Goal: Task Accomplishment & Management: Manage account settings

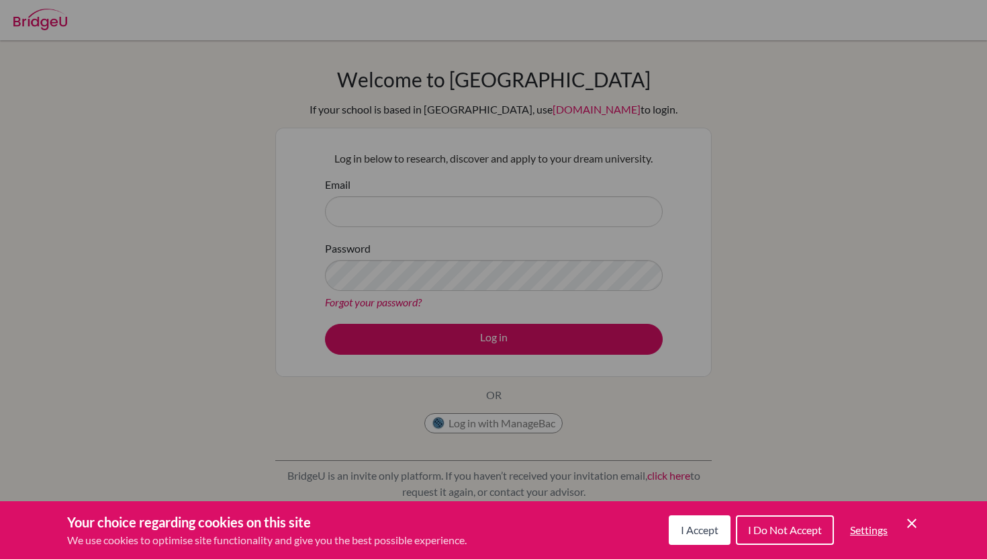
click at [911, 529] on icon "Cookie Control Close Icon" at bounding box center [912, 523] width 16 height 16
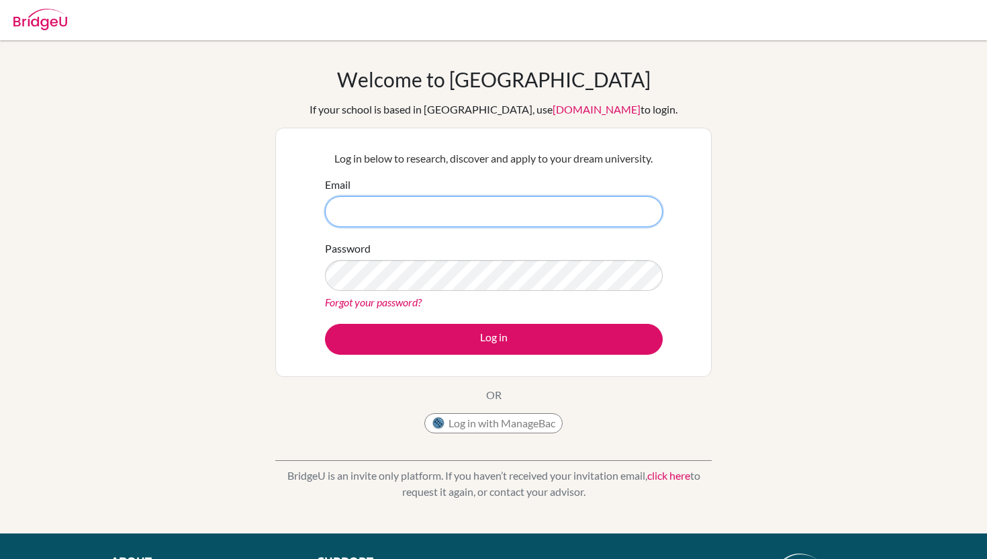
click at [457, 217] on input "Email" at bounding box center [494, 211] width 338 height 31
type input "[EMAIL_ADDRESS][DOMAIN_NAME]"
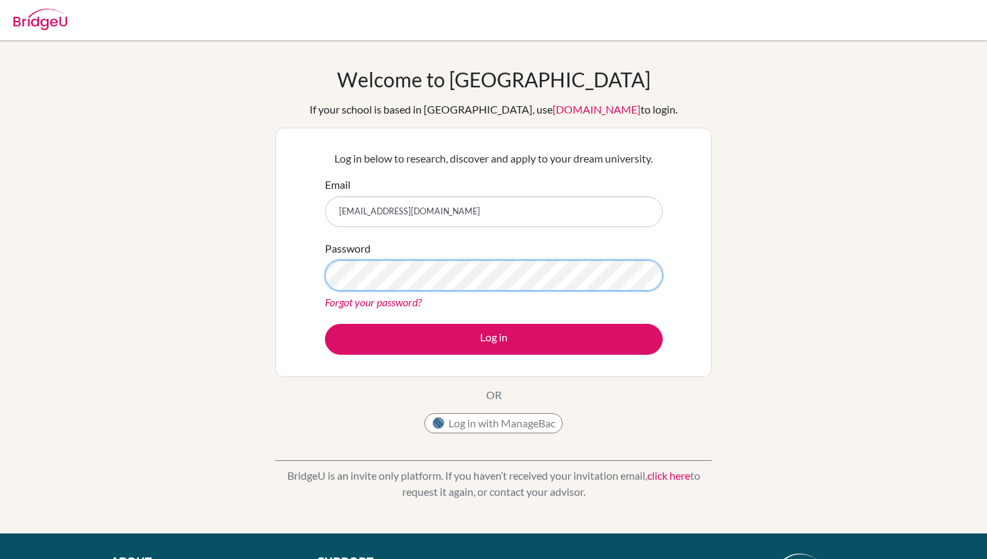
click at [325, 324] on button "Log in" at bounding box center [494, 339] width 338 height 31
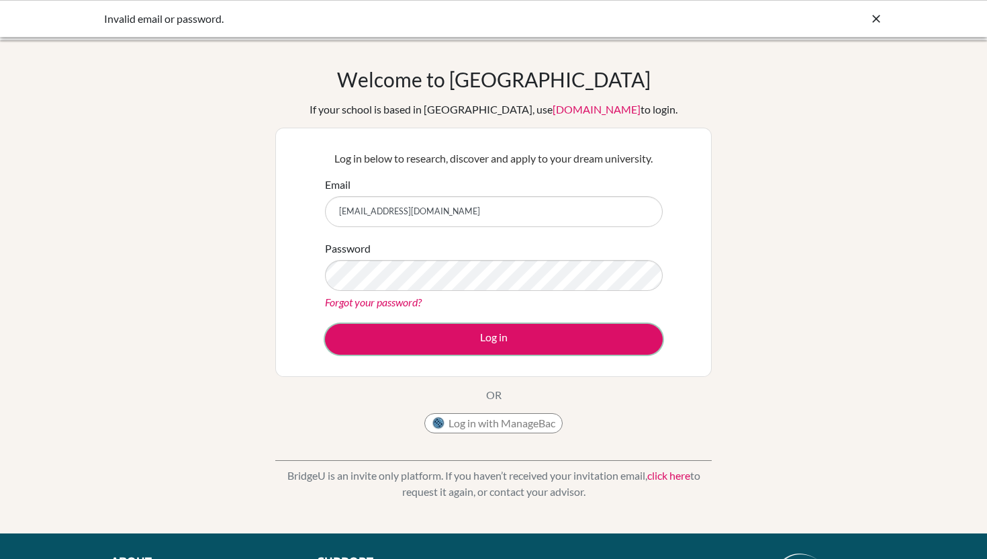
click at [507, 343] on button "Log in" at bounding box center [494, 339] width 338 height 31
drag, startPoint x: 459, startPoint y: 211, endPoint x: 295, endPoint y: 207, distance: 164.5
click at [295, 208] on div "Log in below to research, discover and apply to your dream university. Email [E…" at bounding box center [493, 252] width 436 height 249
click at [498, 416] on button "Log in with ManageBac" at bounding box center [493, 423] width 138 height 20
click at [504, 251] on div "Password Forgot your password?" at bounding box center [494, 275] width 338 height 70
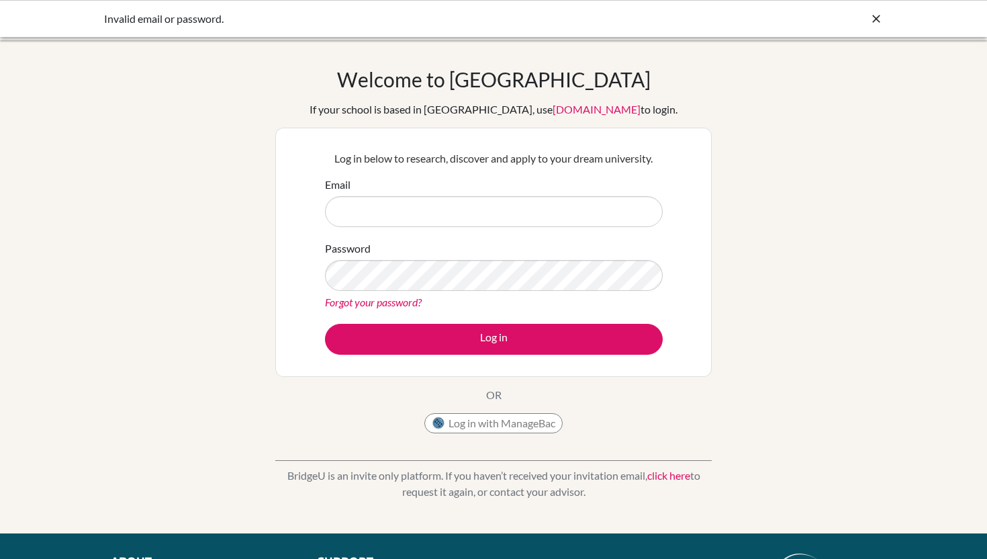
click at [510, 195] on div "Email" at bounding box center [494, 202] width 338 height 50
click at [510, 209] on input "Email" at bounding box center [494, 211] width 338 height 31
type input "[EMAIL_ADDRESS][DOMAIN_NAME]"
click at [414, 307] on link "Forgot your password?" at bounding box center [373, 301] width 97 height 13
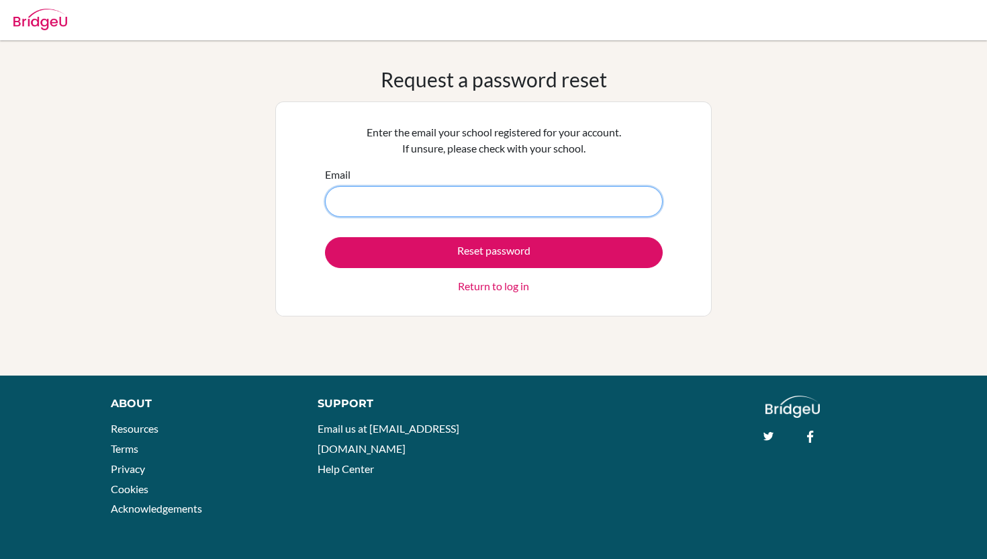
click at [445, 201] on input "Email" at bounding box center [494, 201] width 338 height 31
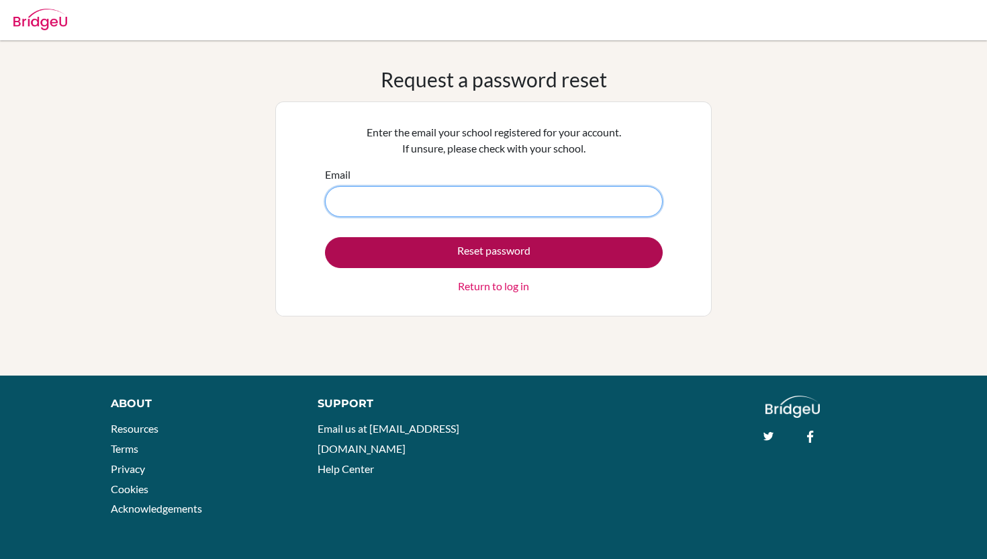
type input "[EMAIL_ADDRESS][DOMAIN_NAME]"
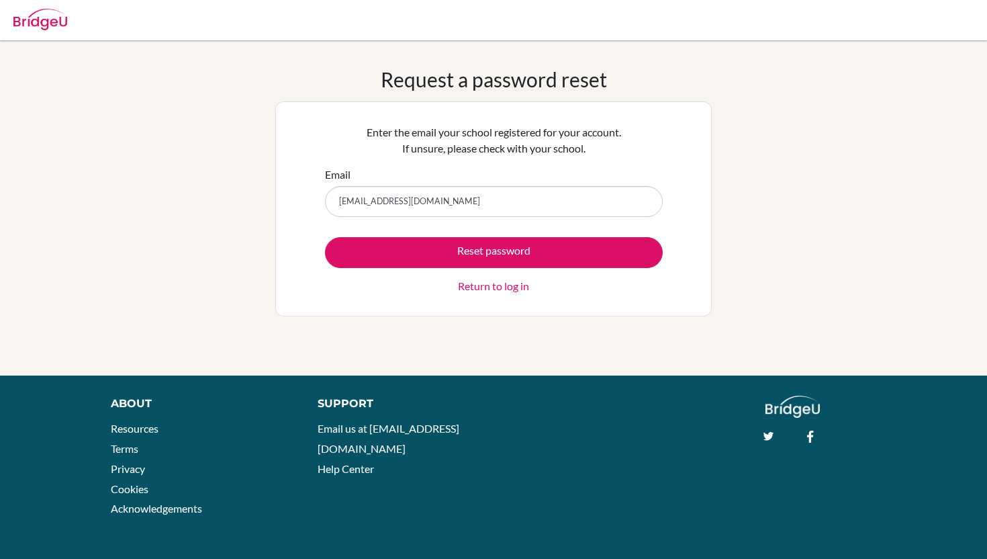
click at [393, 230] on form "Email DIA240316@diaestudents.com Reset password Return to log in" at bounding box center [494, 230] width 338 height 128
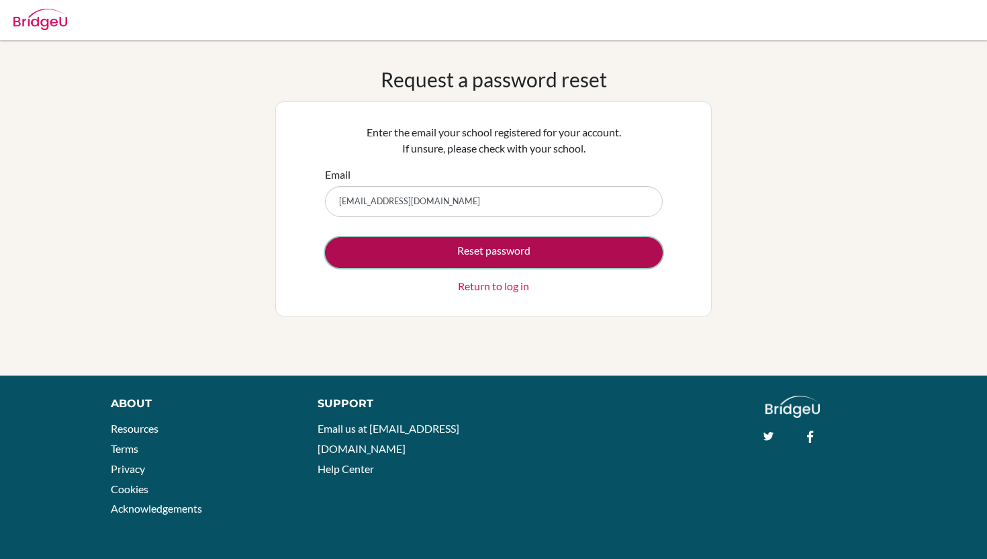
click at [391, 244] on button "Reset password" at bounding box center [494, 252] width 338 height 31
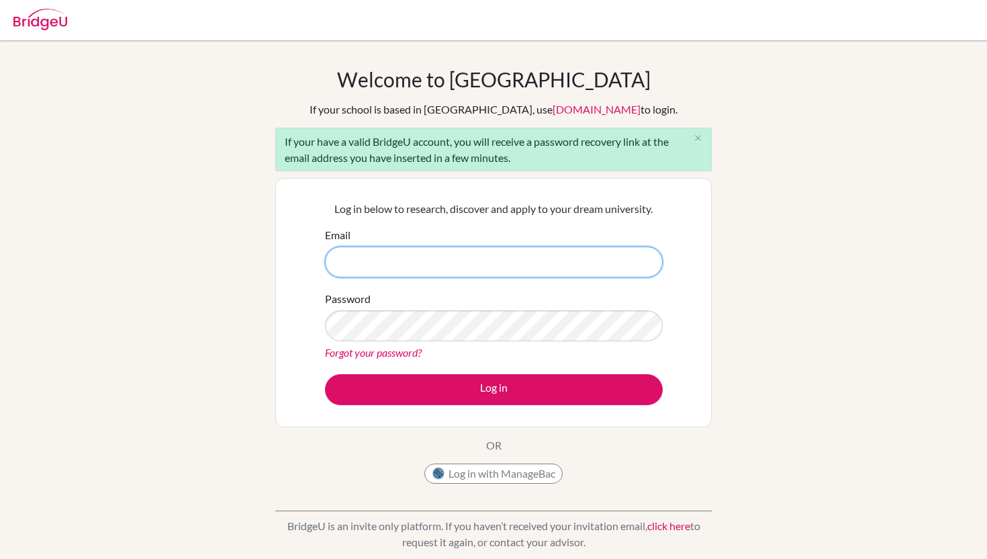
click at [386, 260] on input "Email" at bounding box center [494, 261] width 338 height 31
type input "[EMAIL_ADDRESS][DOMAIN_NAME]"
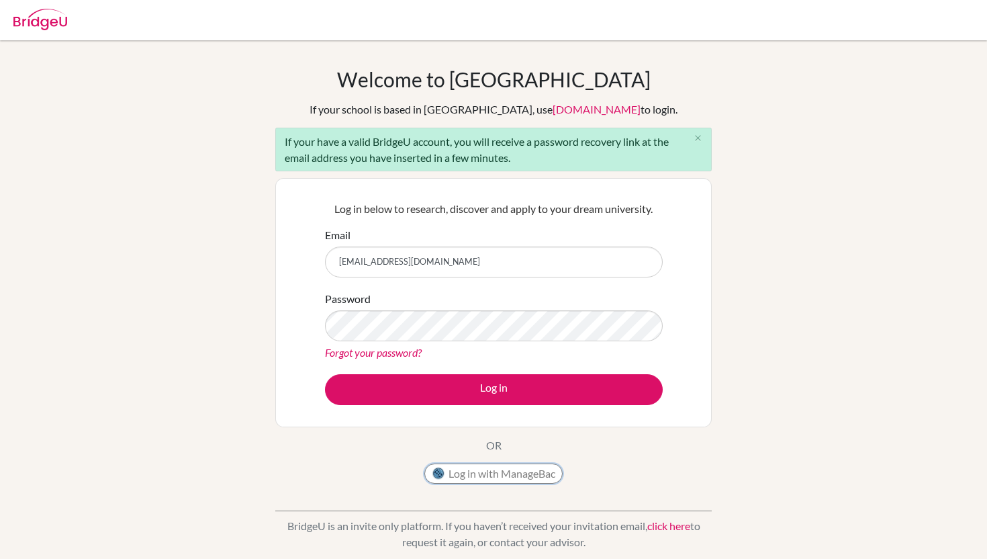
click at [532, 480] on button "Log in with ManageBac" at bounding box center [493, 473] width 138 height 20
click at [533, 475] on button "Log in with ManageBac" at bounding box center [493, 473] width 138 height 20
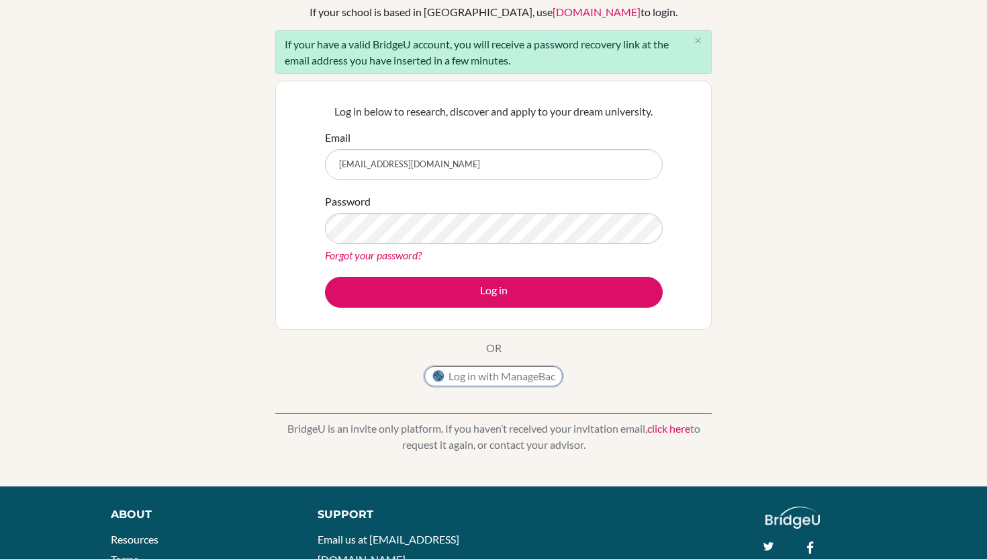
scroll to position [100, 0]
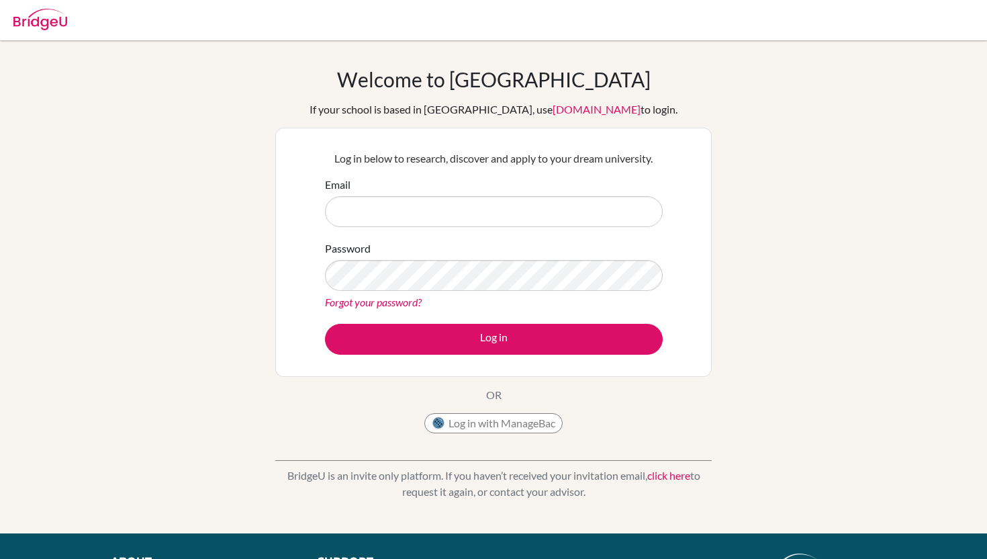
click at [626, 211] on input "Email" at bounding box center [494, 211] width 338 height 31
type input "[EMAIL_ADDRESS][DOMAIN_NAME]"
click at [325, 324] on button "Log in" at bounding box center [494, 339] width 338 height 31
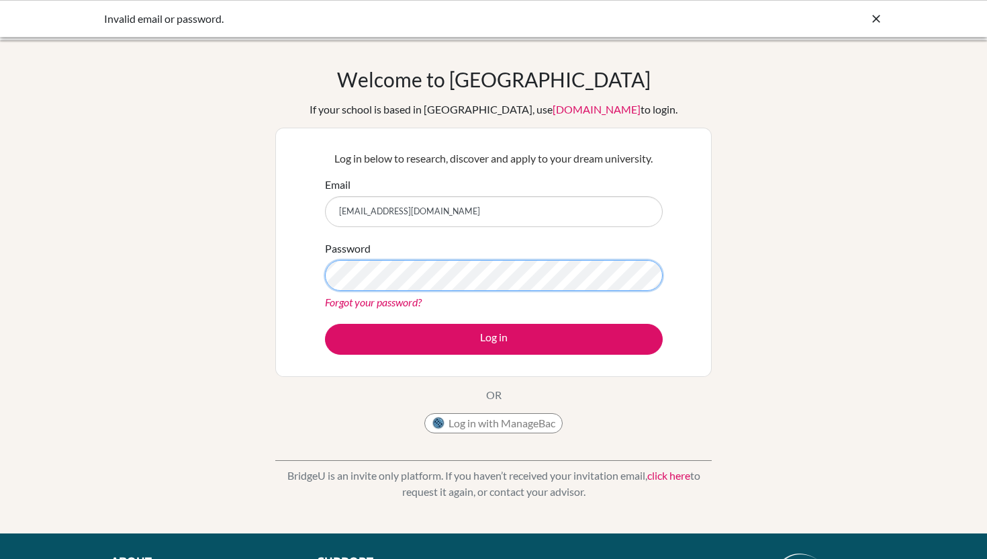
click at [325, 324] on button "Log in" at bounding box center [494, 339] width 338 height 31
click at [405, 305] on link "Forgot your password?" at bounding box center [373, 301] width 97 height 13
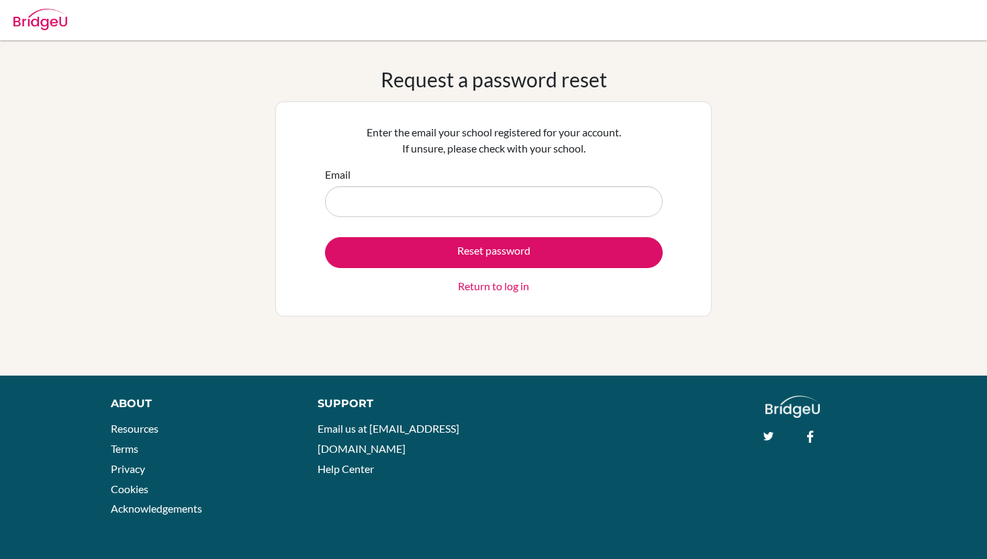
click at [516, 201] on input "Email" at bounding box center [494, 201] width 338 height 31
type input "[EMAIL_ADDRESS][DOMAIN_NAME]"
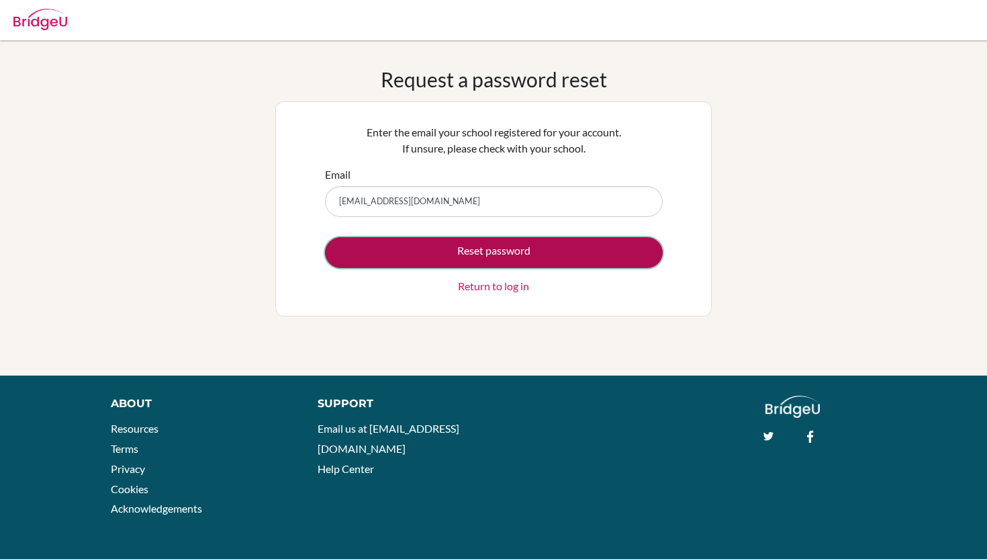
click at [495, 259] on button "Reset password" at bounding box center [494, 252] width 338 height 31
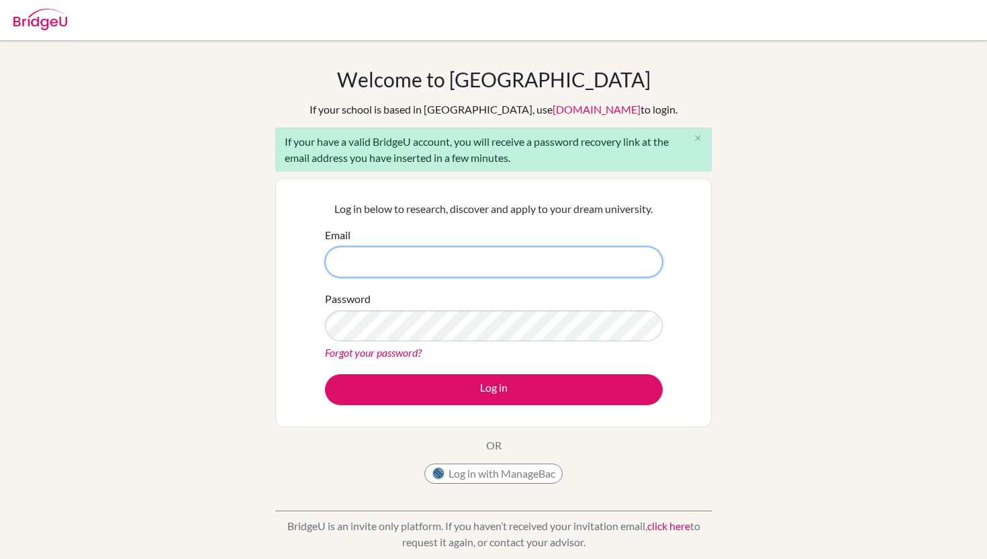
click at [395, 267] on input "Email" at bounding box center [494, 261] width 338 height 31
type input "[EMAIL_ADDRESS][DOMAIN_NAME]"
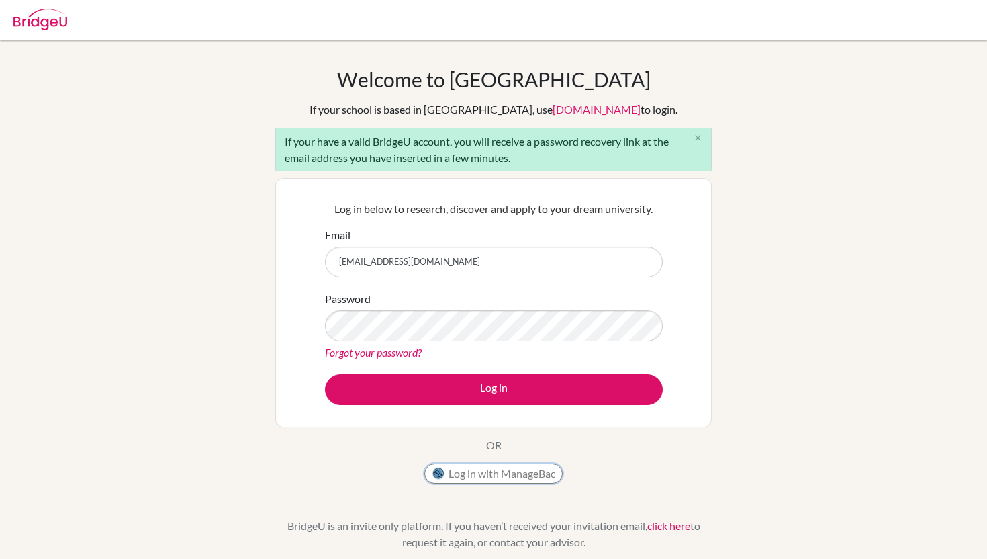
click at [491, 474] on button "Log in with ManageBac" at bounding box center [493, 473] width 138 height 20
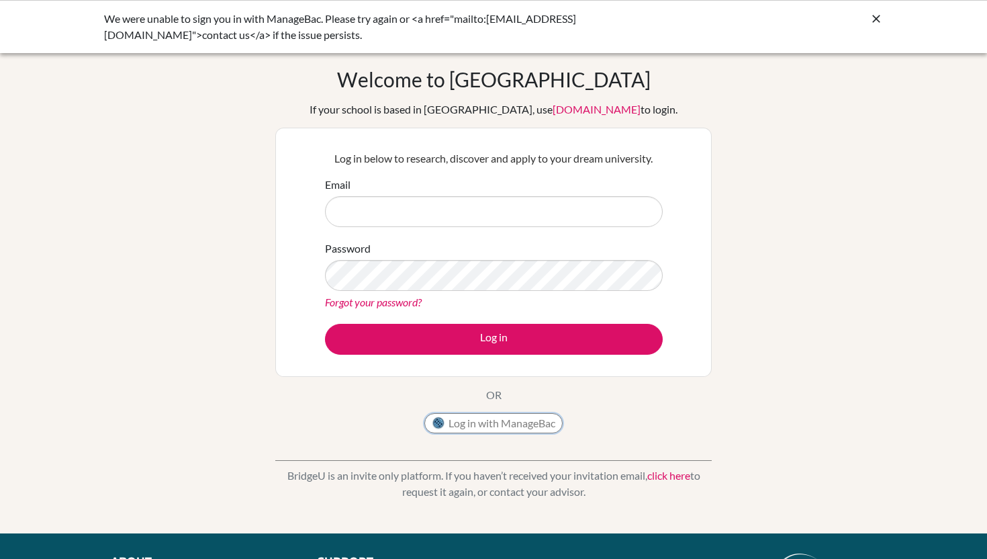
click at [472, 421] on button "Log in with ManageBac" at bounding box center [493, 423] width 138 height 20
click at [477, 427] on button "Log in with ManageBac" at bounding box center [493, 423] width 138 height 20
click at [492, 422] on button "Log in with ManageBac" at bounding box center [493, 423] width 138 height 20
click at [455, 211] on input "Email" at bounding box center [494, 211] width 338 height 31
click at [455, 219] on input "Email" at bounding box center [494, 211] width 338 height 31
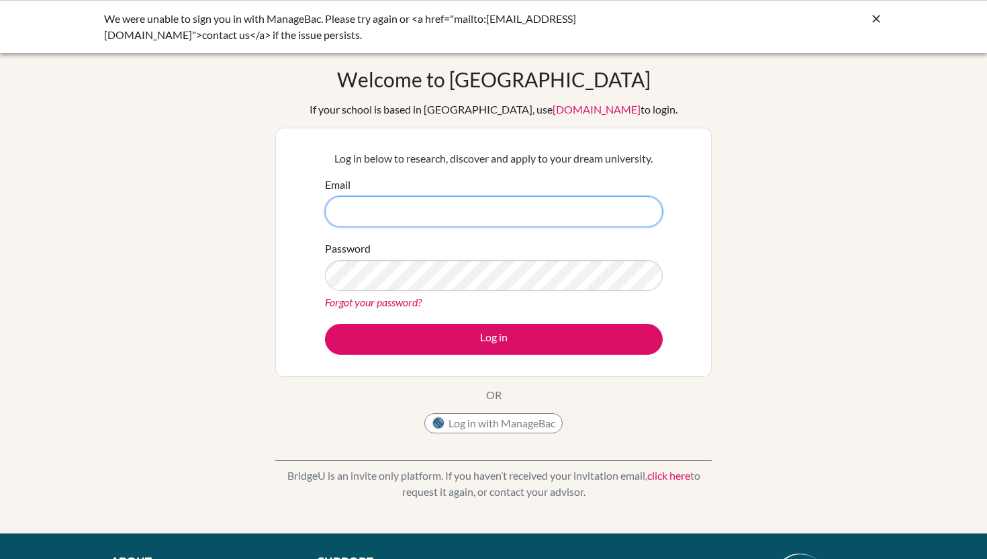
type input "[EMAIL_ADDRESS][DOMAIN_NAME]"
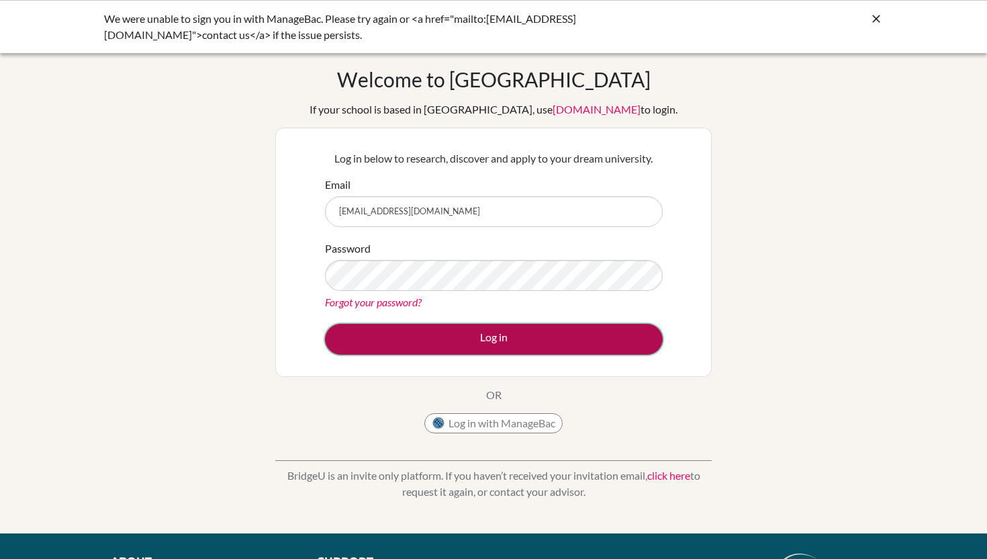
click at [489, 335] on button "Log in" at bounding box center [494, 339] width 338 height 31
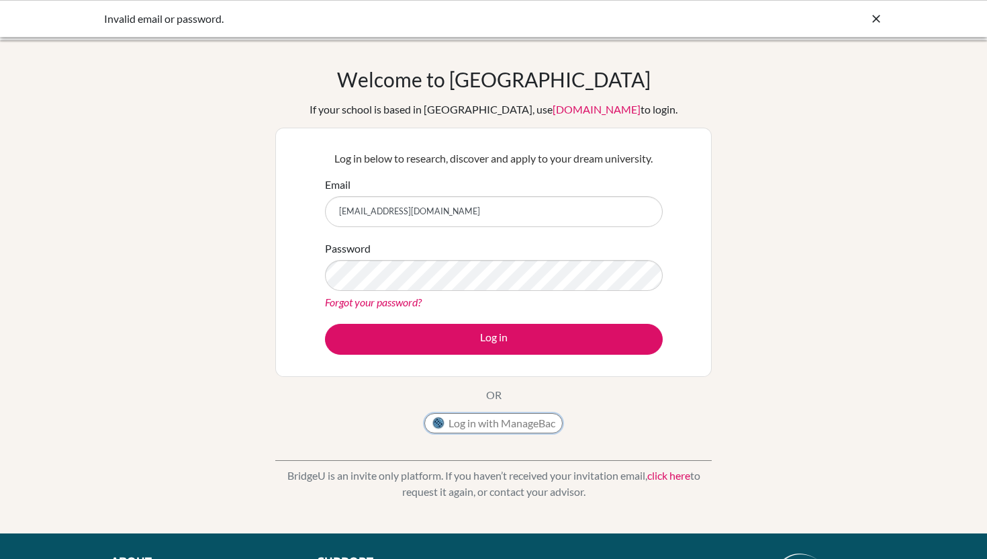
click at [550, 427] on button "Log in with ManageBac" at bounding box center [493, 423] width 138 height 20
click at [400, 303] on link "Forgot your password?" at bounding box center [373, 301] width 97 height 13
click at [379, 298] on link "Forgot your password?" at bounding box center [373, 301] width 97 height 13
click at [381, 301] on link "Forgot your password?" at bounding box center [373, 301] width 97 height 13
click at [396, 302] on link "Forgot your password?" at bounding box center [373, 301] width 97 height 13
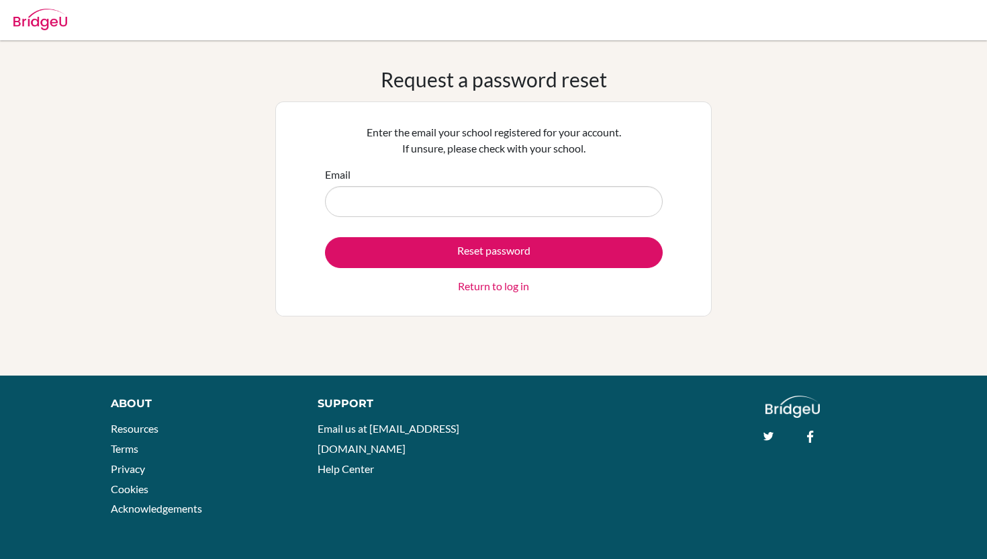
click at [381, 321] on div "Request a password reset Enter the email your school registered for your accoun…" at bounding box center [493, 207] width 436 height 281
click at [408, 207] on input "Email" at bounding box center [494, 201] width 338 height 31
type input "[EMAIL_ADDRESS][DOMAIN_NAME]"
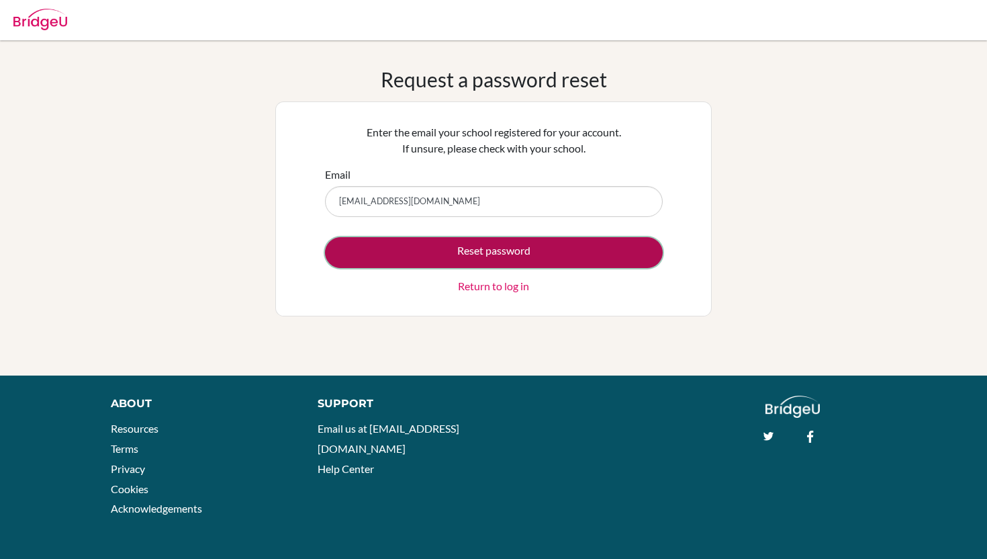
click at [423, 254] on button "Reset password" at bounding box center [494, 252] width 338 height 31
